Goal: Task Accomplishment & Management: Use online tool/utility

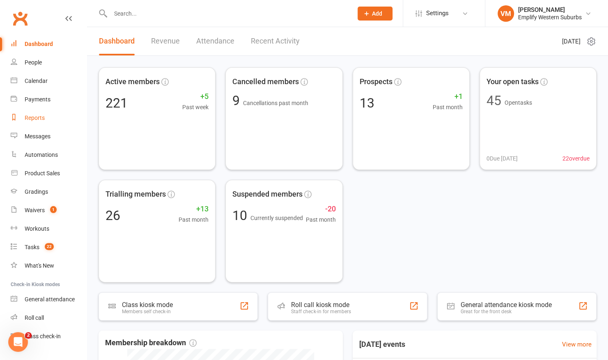
click at [35, 115] on div "Reports" at bounding box center [35, 118] width 20 height 7
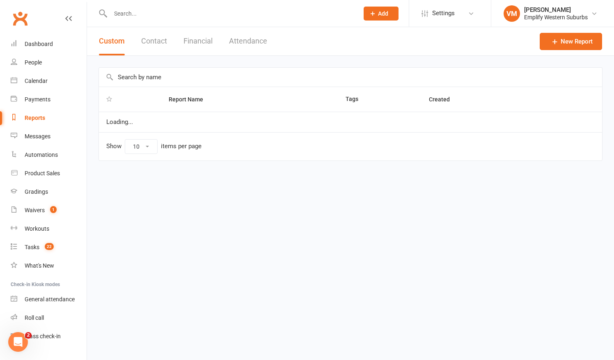
select select "50"
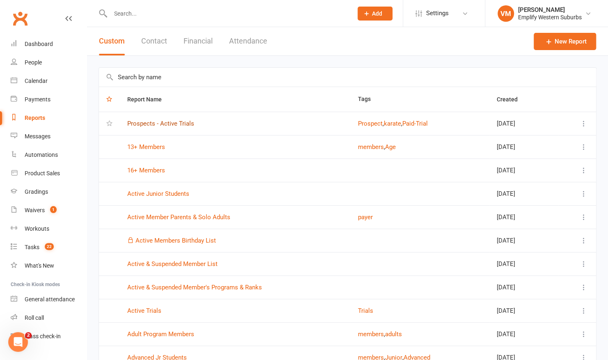
click at [170, 121] on link "Prospects - Active Trials" at bounding box center [160, 123] width 67 height 7
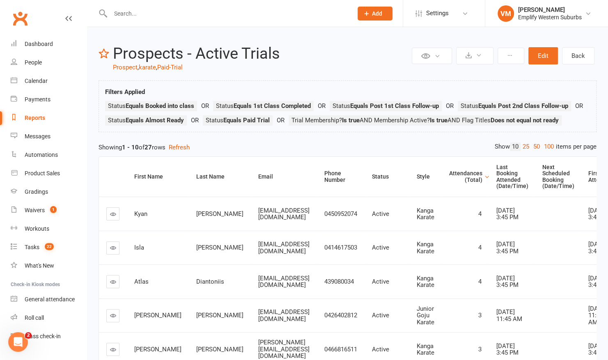
click at [30, 116] on div "Reports" at bounding box center [35, 118] width 21 height 7
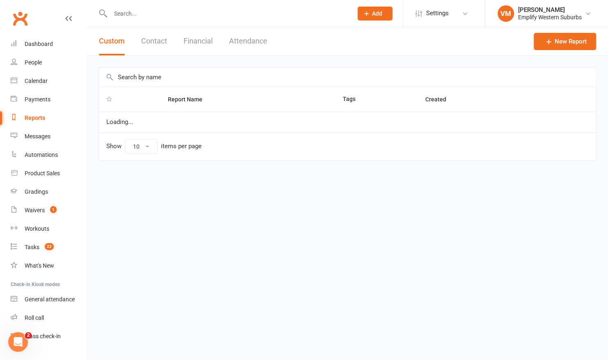
select select "50"
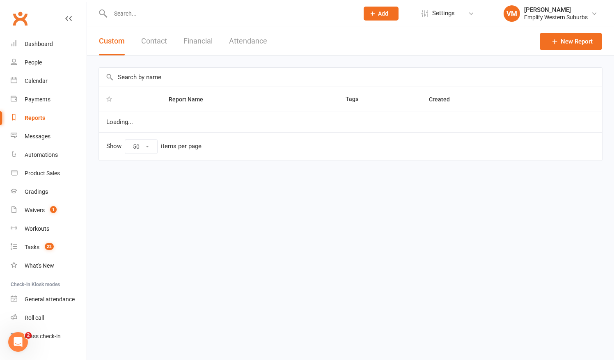
click at [30, 116] on div "Reports" at bounding box center [35, 118] width 21 height 7
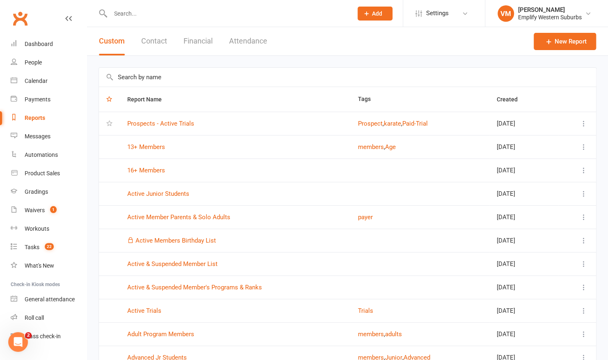
click at [238, 41] on button "Attendance" at bounding box center [248, 41] width 38 height 28
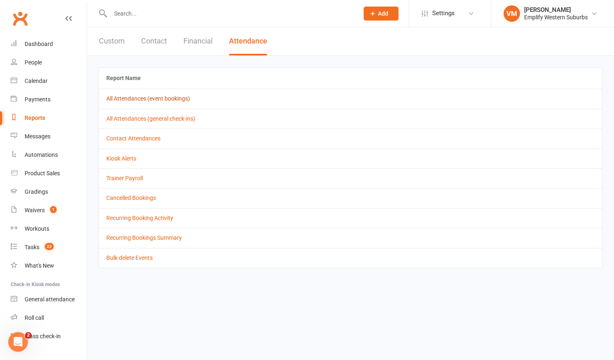
click at [161, 97] on link "All Attendances (event bookings)" at bounding box center [148, 98] width 84 height 7
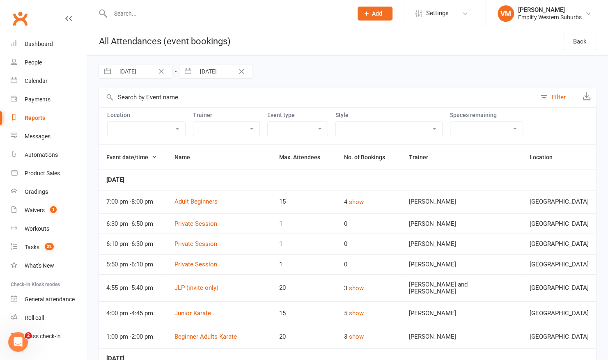
click at [116, 68] on input "[DATE]" at bounding box center [143, 71] width 57 height 14
select select "5"
select select "2025"
select select "6"
select select "2025"
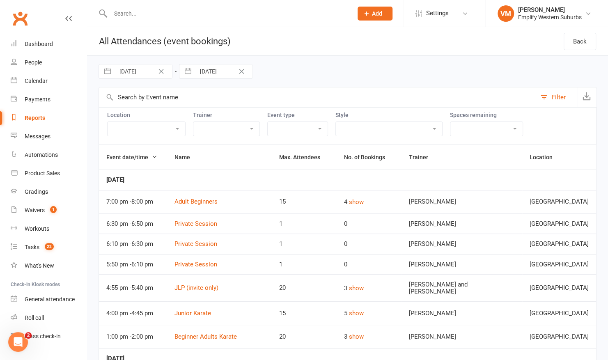
select select "7"
select select "2025"
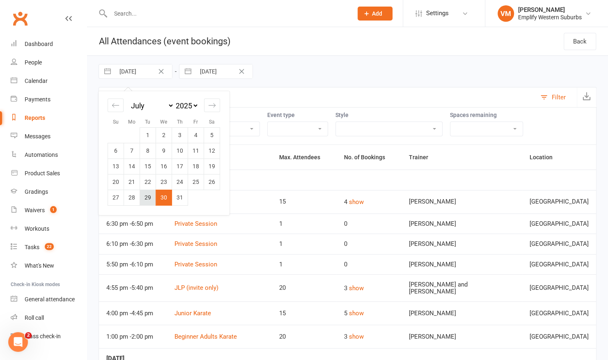
click at [144, 194] on td "29" at bounding box center [148, 198] width 16 height 16
type input "[DATE]"
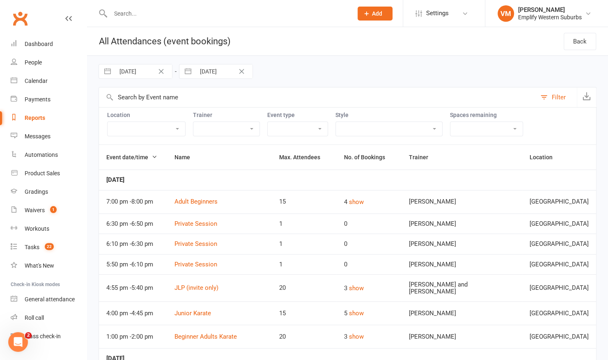
click at [140, 73] on input "[DATE]" at bounding box center [143, 71] width 57 height 14
select select "5"
select select "2025"
select select "6"
select select "2025"
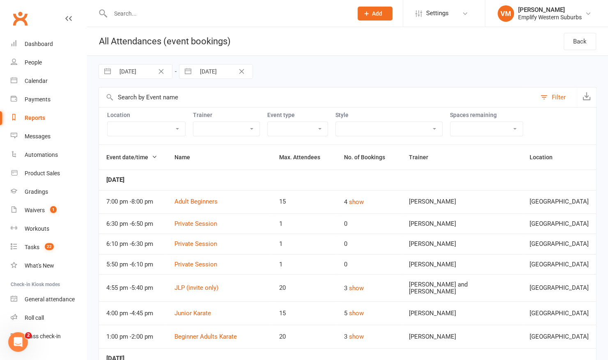
select select "7"
select select "2025"
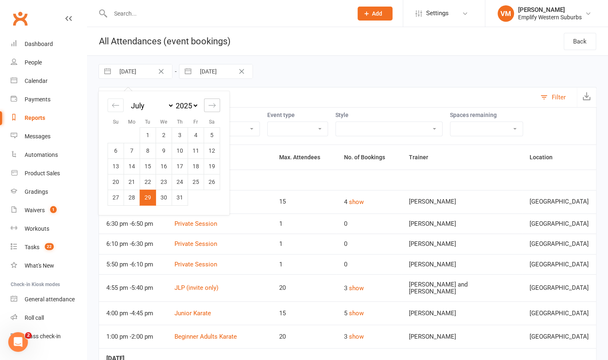
click at [211, 104] on icon "Move forward to switch to the next month." at bounding box center [212, 105] width 8 height 8
select select "8"
select select "2025"
click at [149, 166] on td "12" at bounding box center [148, 166] width 16 height 16
type input "[DATE]"
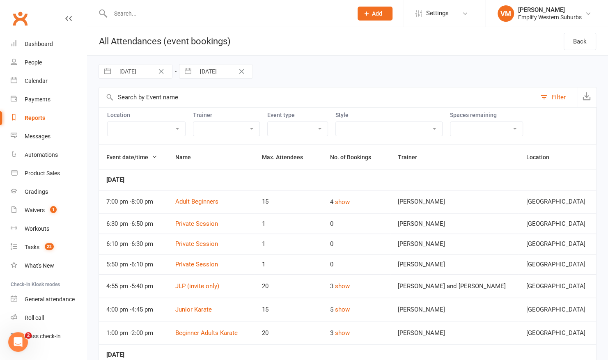
click at [211, 71] on input "[DATE]" at bounding box center [223, 71] width 57 height 14
select select "6"
select select "2025"
select select "7"
select select "2025"
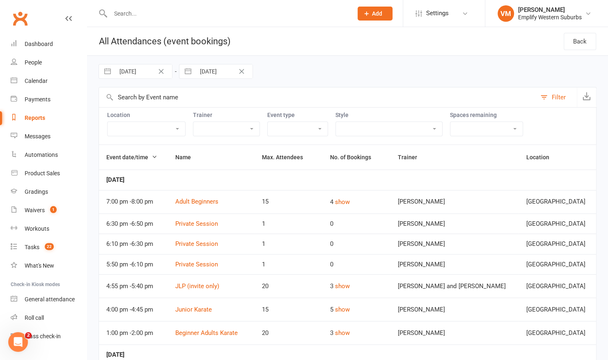
select select "8"
select select "2025"
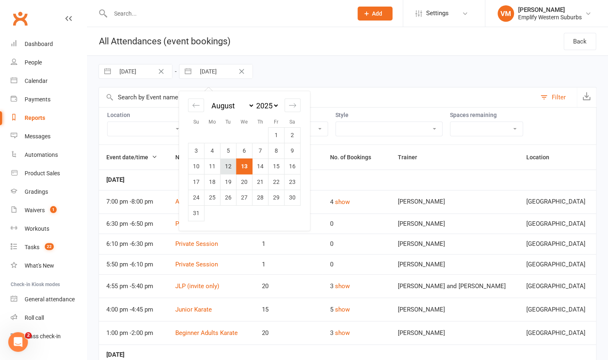
click at [230, 161] on td "12" at bounding box center [228, 166] width 16 height 16
type input "[DATE]"
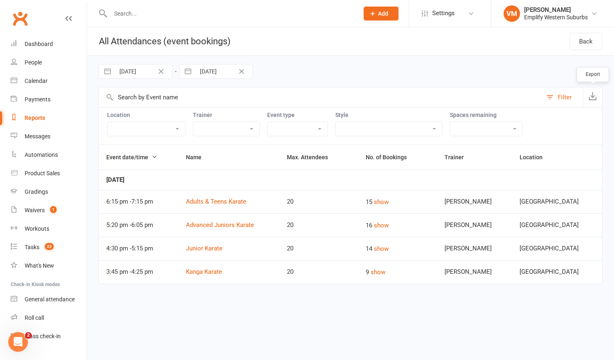
click at [589, 96] on icon "button" at bounding box center [593, 96] width 8 height 8
click at [43, 41] on div "Dashboard" at bounding box center [39, 44] width 28 height 7
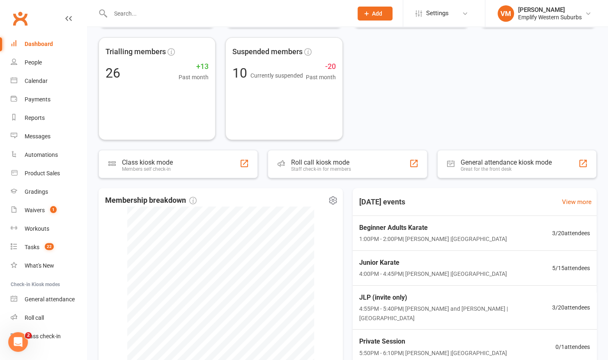
scroll to position [249, 0]
